Goal: Find specific page/section: Find specific page/section

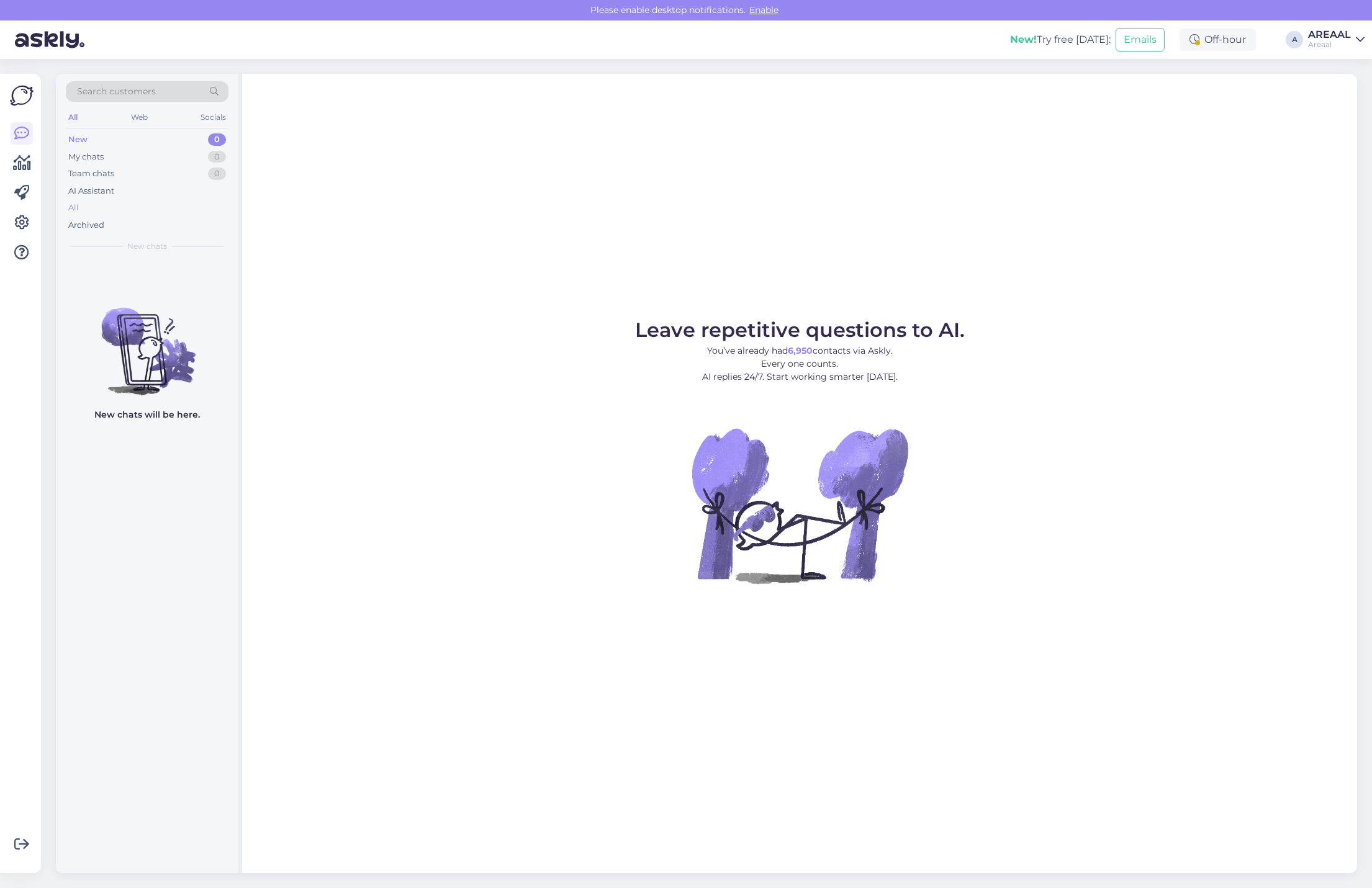
click at [91, 203] on div "All" at bounding box center [147, 208] width 163 height 17
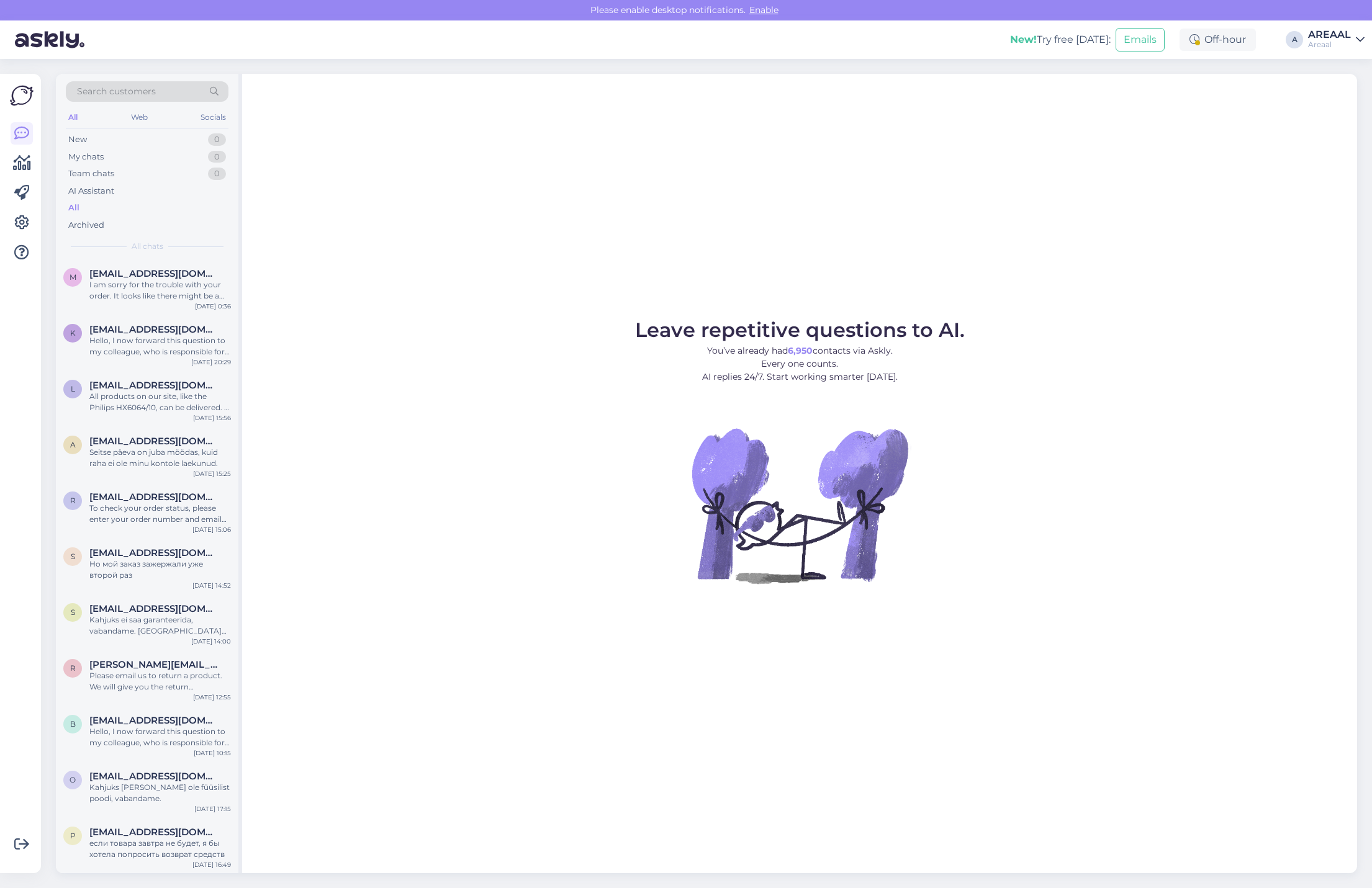
click at [1321, 37] on div "AREAAL" at bounding box center [1330, 35] width 43 height 10
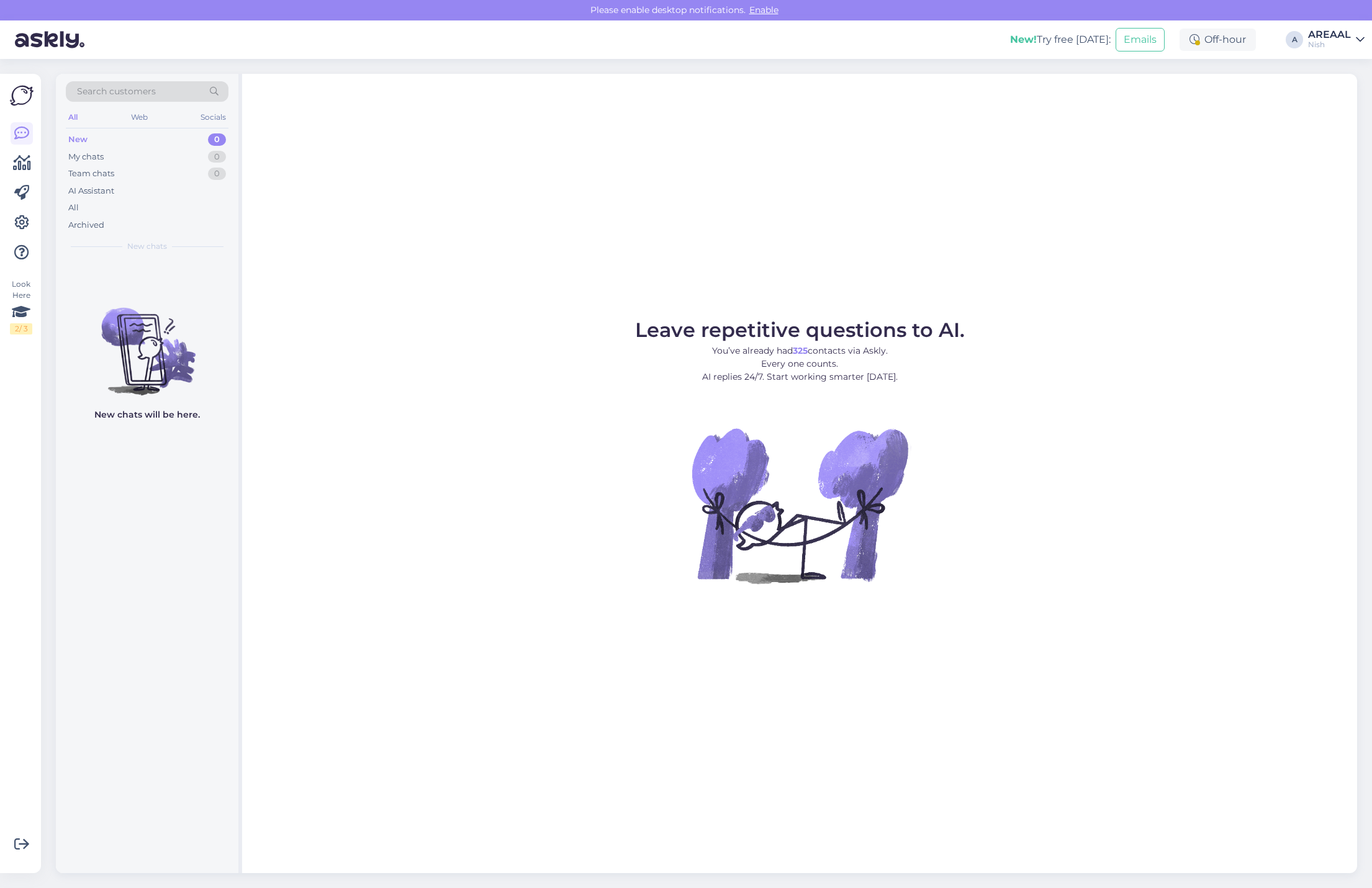
click at [106, 210] on div "All" at bounding box center [147, 208] width 163 height 17
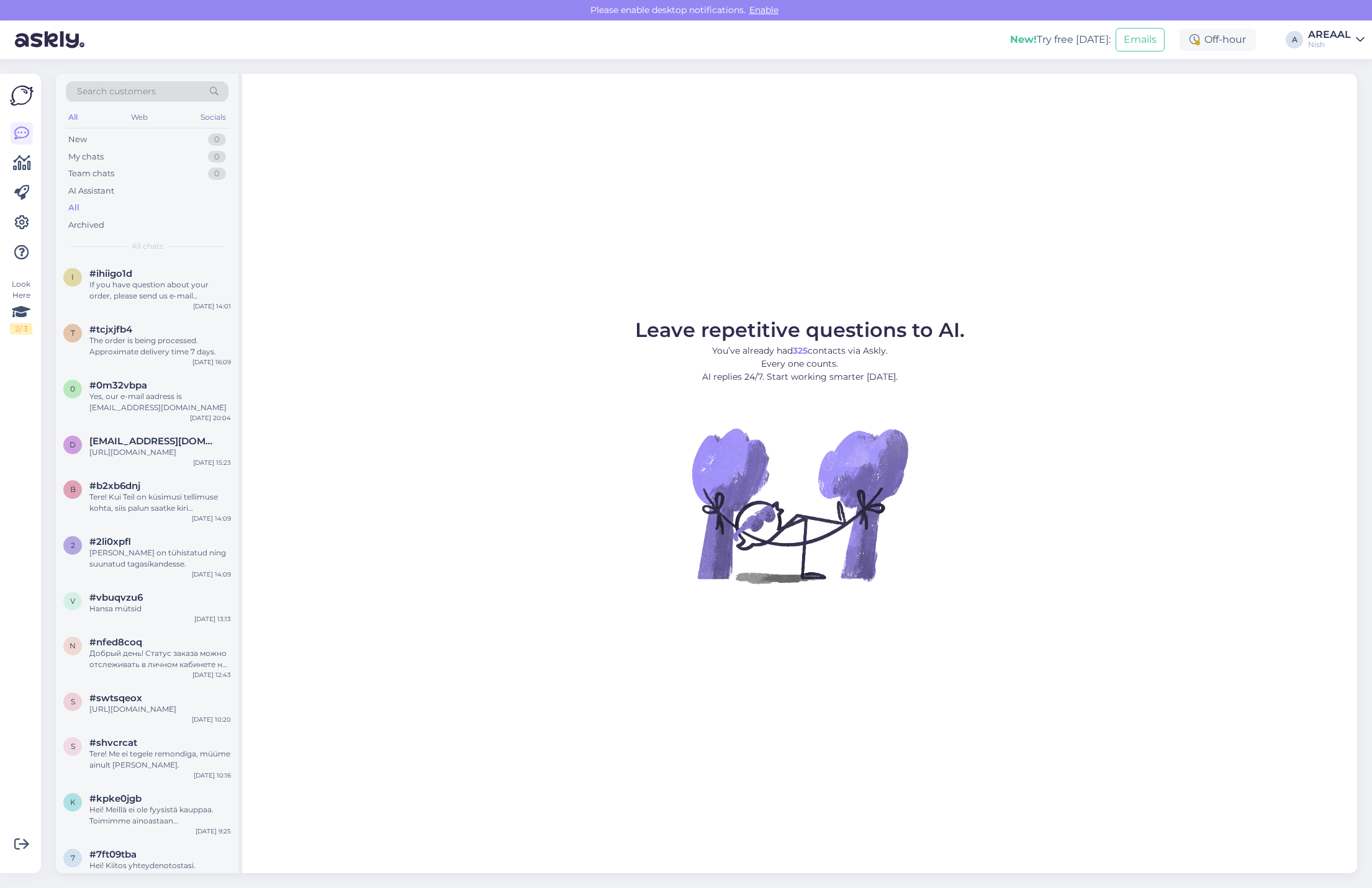
drag, startPoint x: 1333, startPoint y: 36, endPoint x: 1343, endPoint y: 50, distance: 17.2
click at [1335, 34] on div "AREAAL" at bounding box center [1330, 35] width 43 height 10
click at [1343, 64] on button "Open" at bounding box center [1338, 69] width 35 height 19
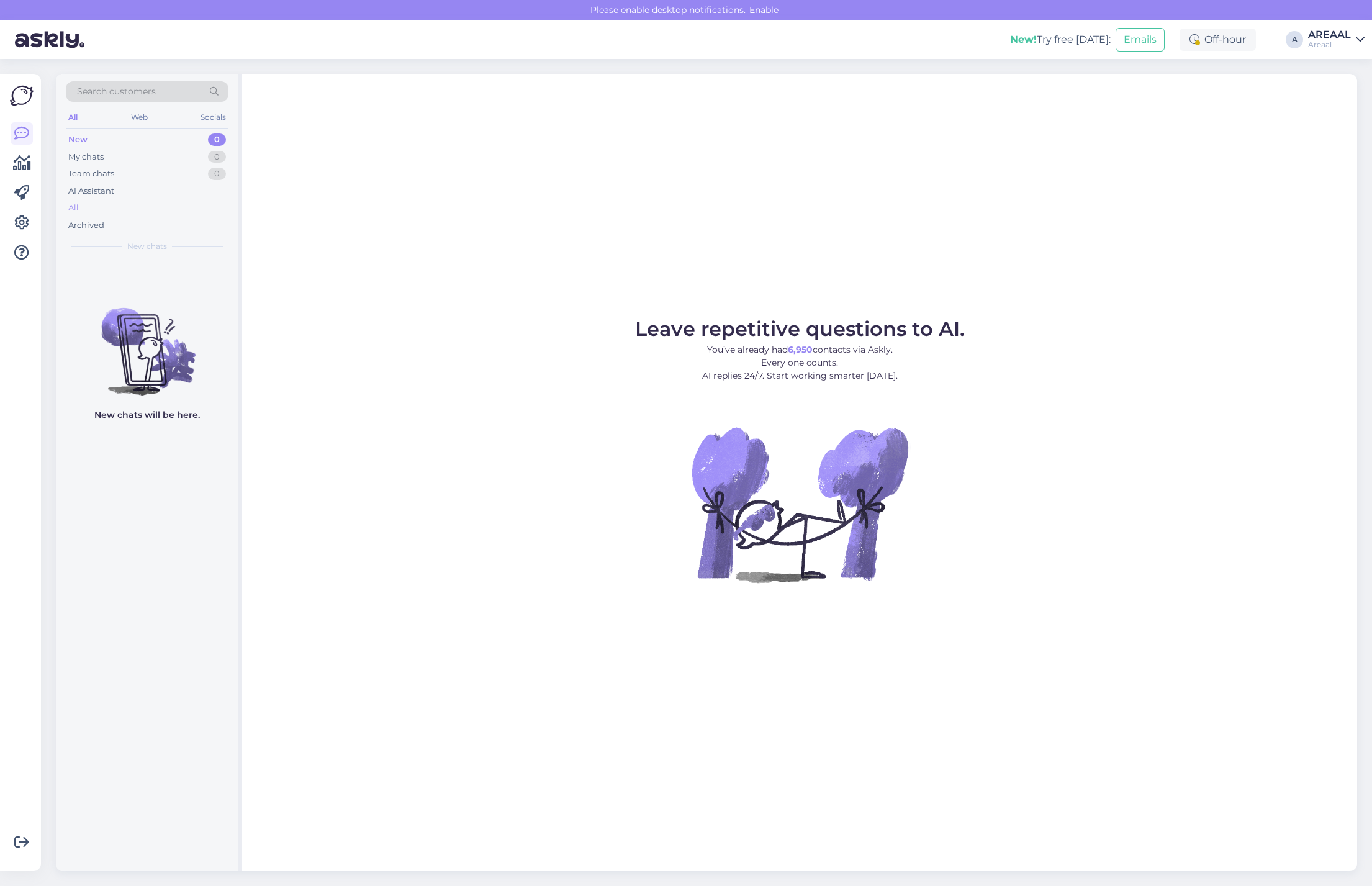
click at [137, 213] on div "All" at bounding box center [147, 208] width 163 height 17
